Goal: Transaction & Acquisition: Purchase product/service

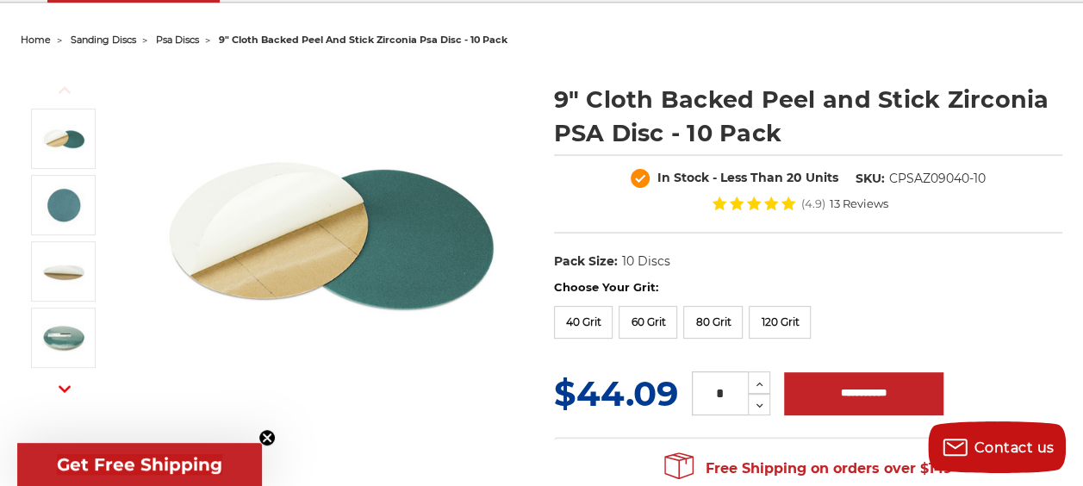
scroll to position [172, 0]
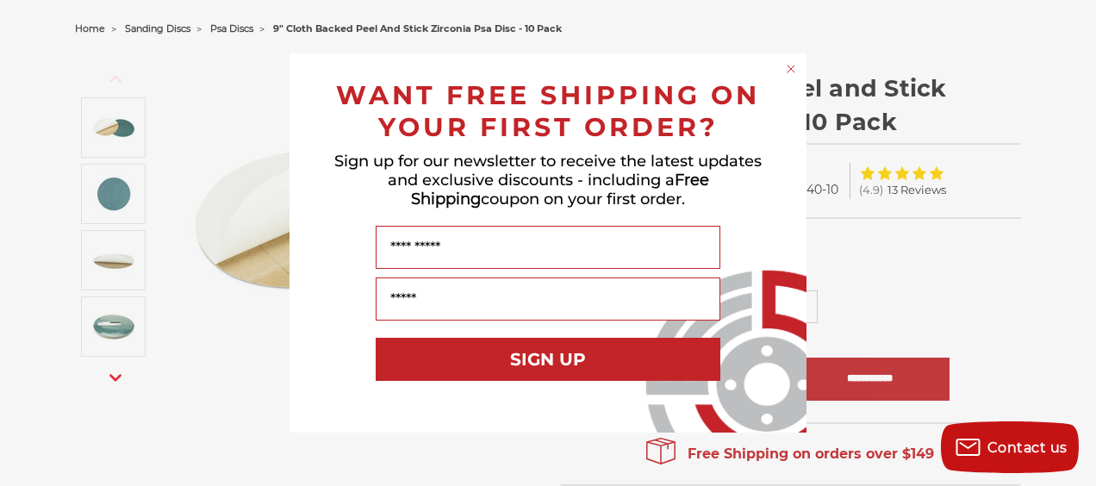
click at [794, 68] on circle "Close dialog" at bounding box center [791, 69] width 16 height 16
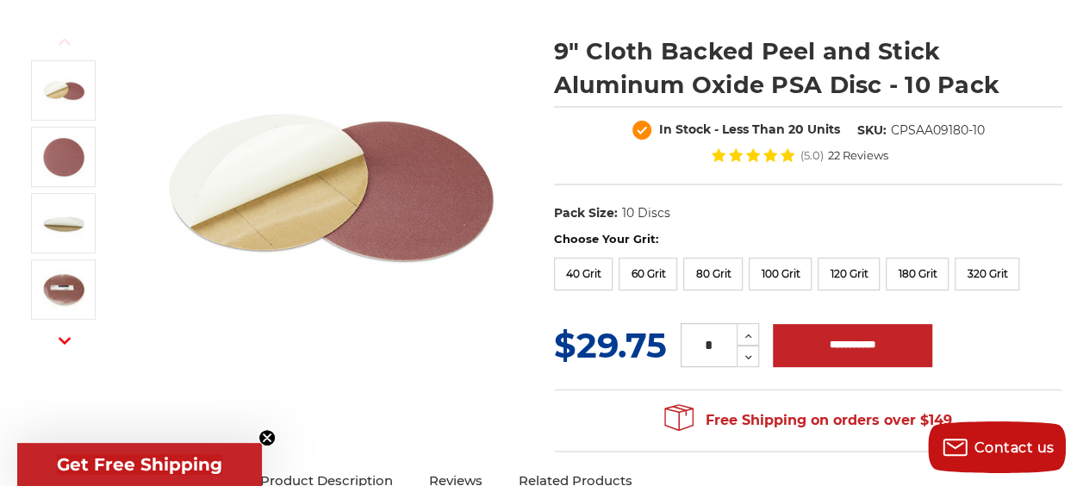
scroll to position [172, 0]
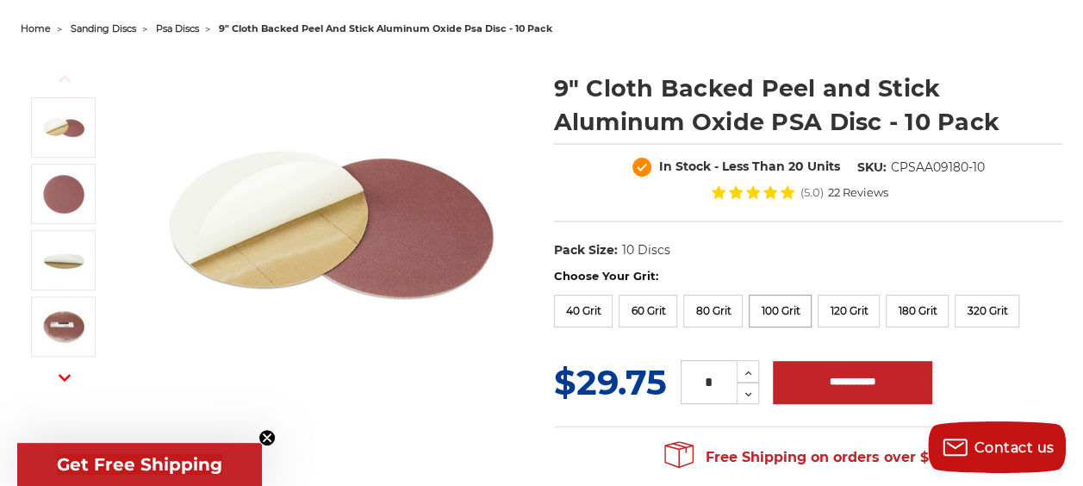
click at [774, 307] on label "100 Grit" at bounding box center [780, 311] width 63 height 33
